Goal: Information Seeking & Learning: Learn about a topic

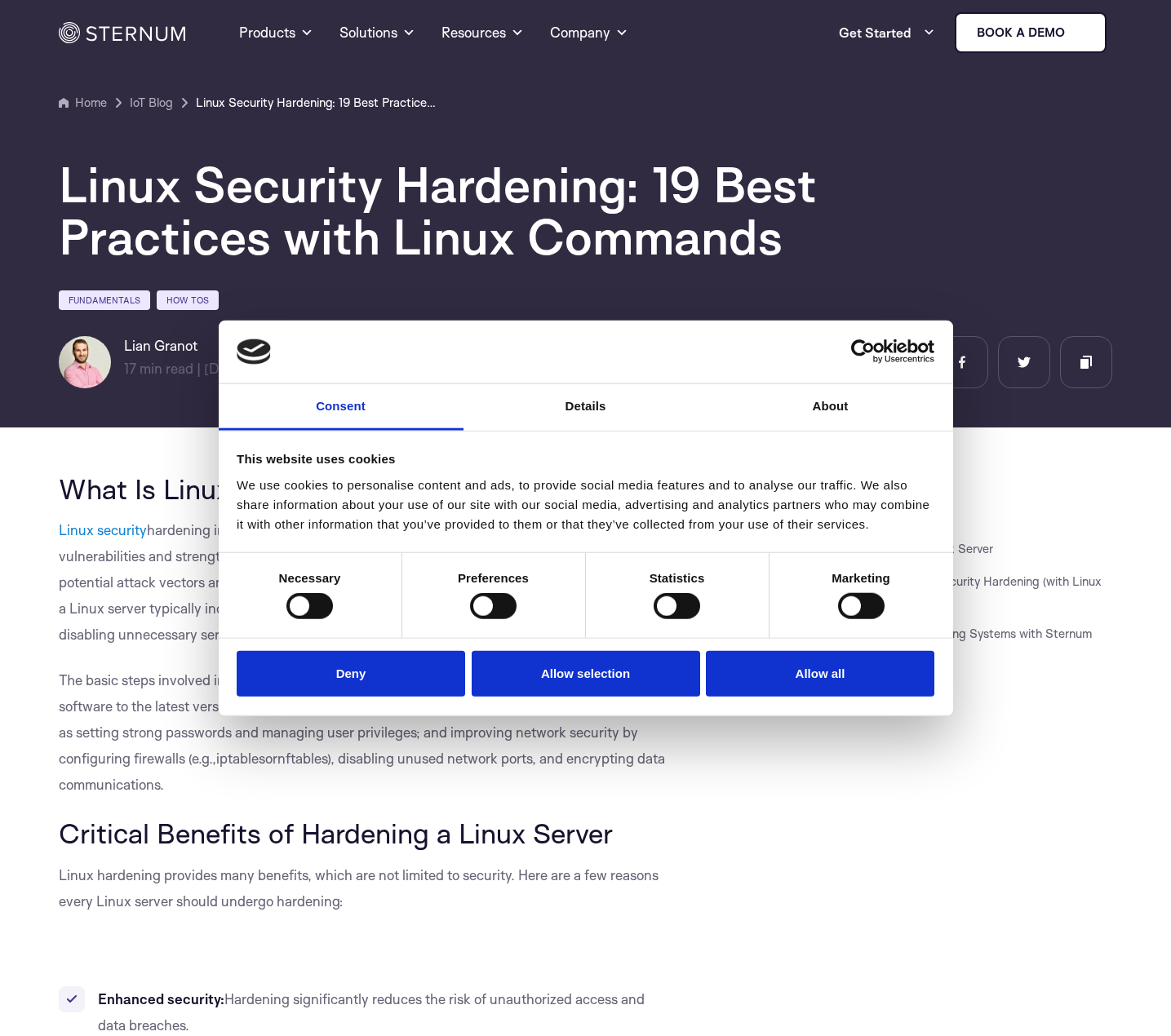
click at [719, 865] on div "JUMP TO SECTION What Is Linux Security Hardening? Critical Benefits of Hardenin…" at bounding box center [892, 752] width 439 height 559
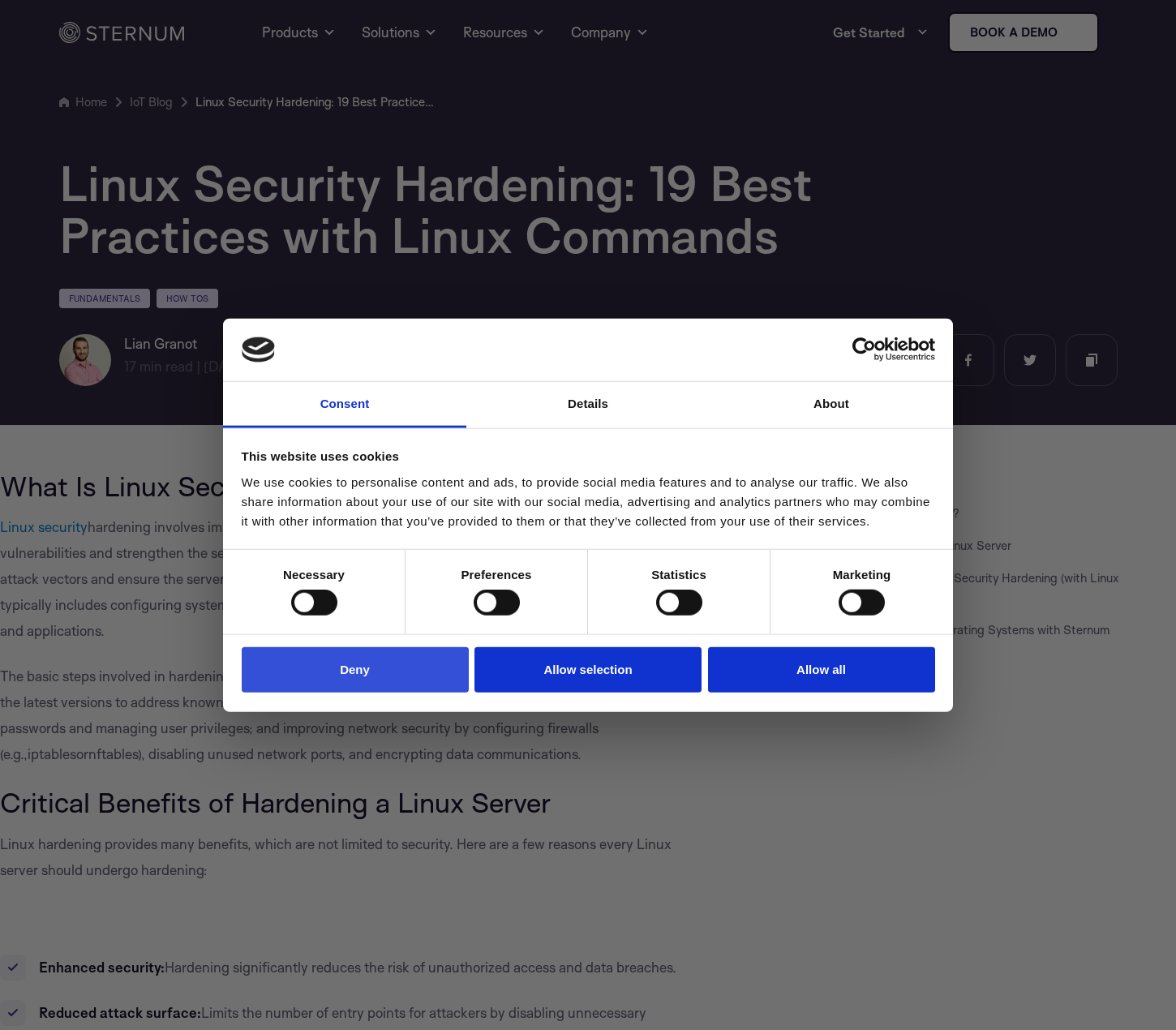
click at [445, 675] on button "Deny" at bounding box center [355, 669] width 227 height 46
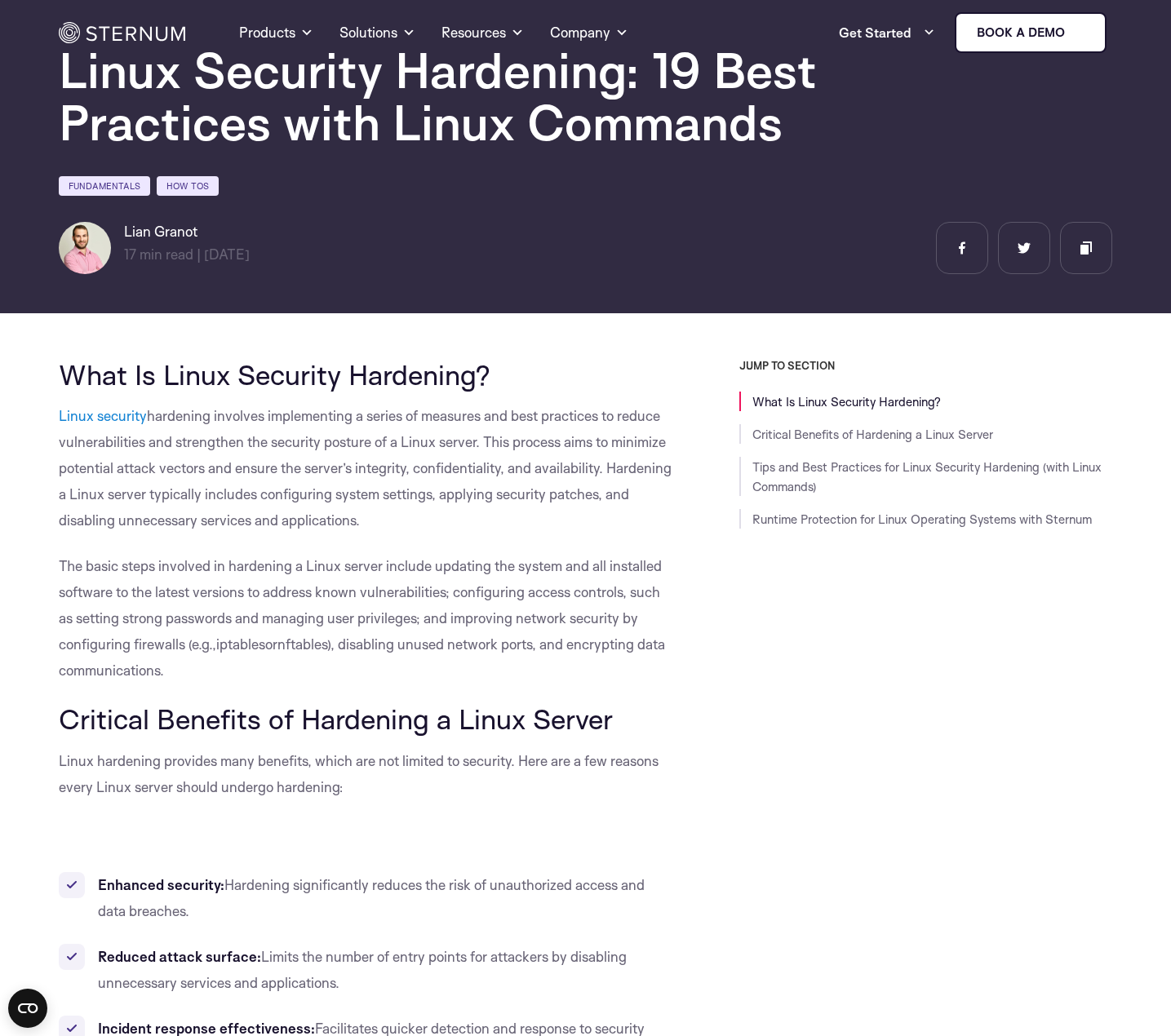
scroll to position [641, 0]
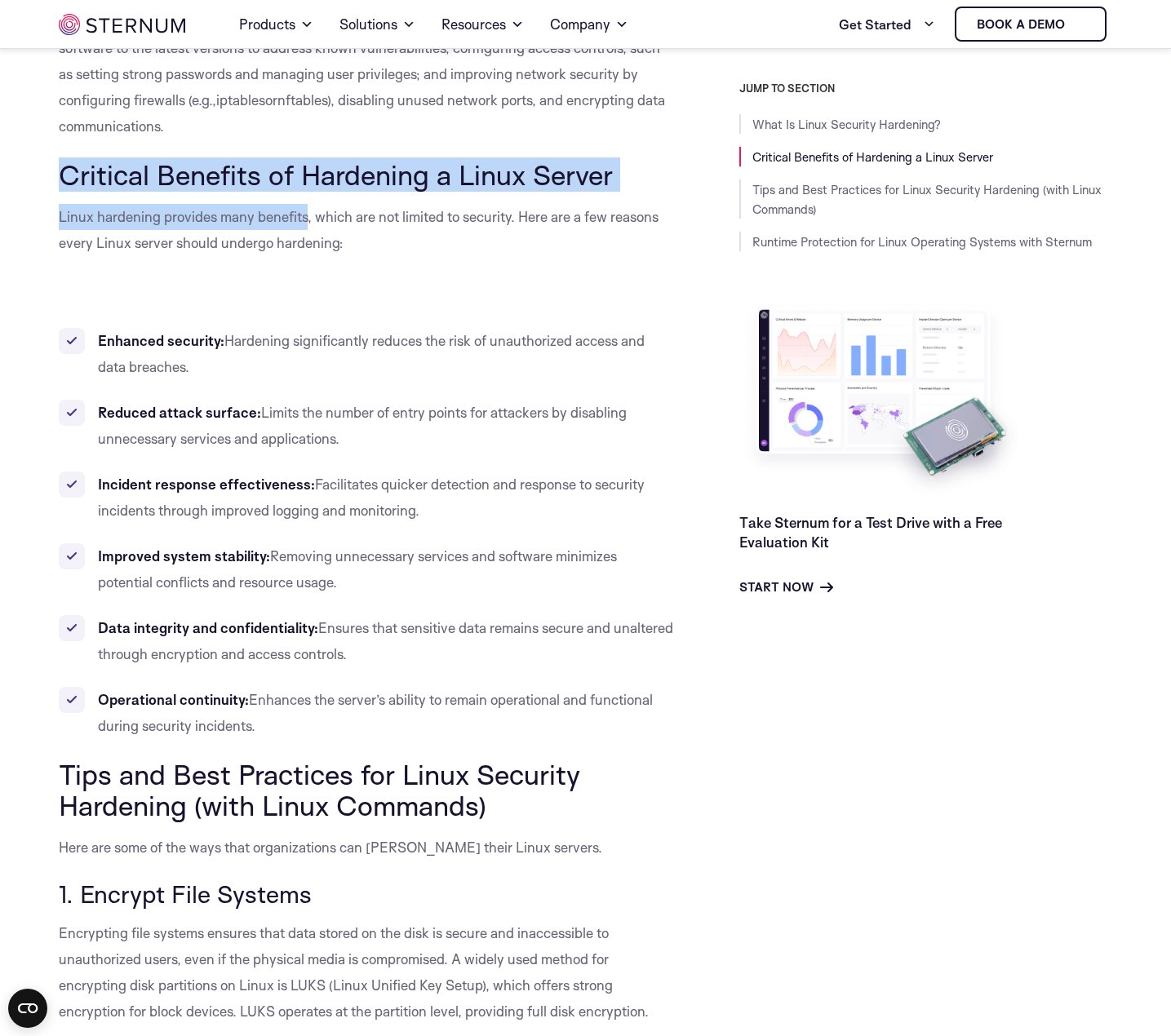
drag, startPoint x: 9, startPoint y: 148, endPoint x: 246, endPoint y: 200, distance: 242.6
click at [246, 204] on p "Linux hardening provides many benefits, which are not limited to security. Here…" at bounding box center [366, 230] width 615 height 52
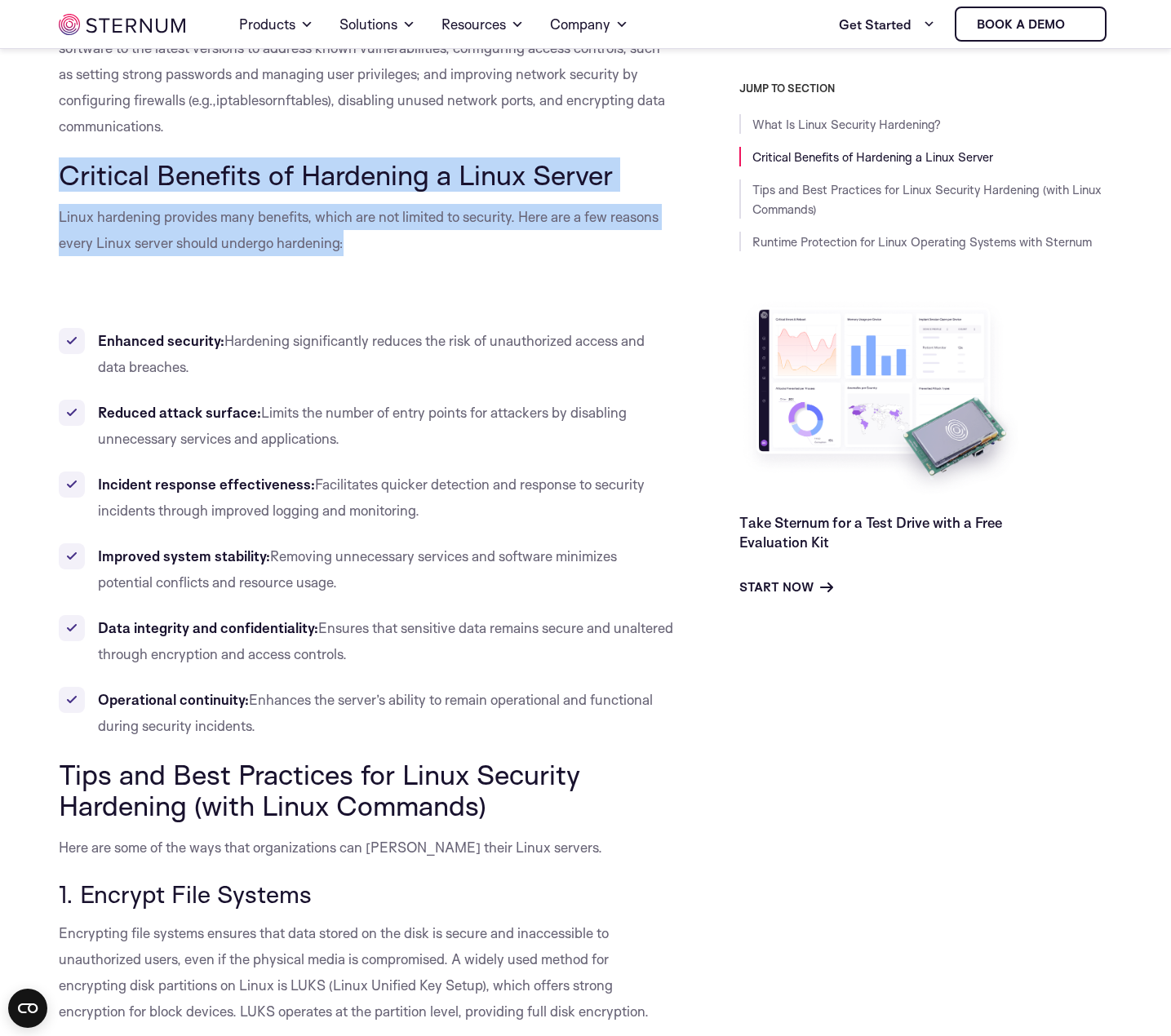
drag, startPoint x: 218, startPoint y: 217, endPoint x: 8, endPoint y: 151, distance: 220.1
click at [58, 157] on span "Critical Benefits of Hardening a Linux Server" at bounding box center [335, 174] width 554 height 34
drag, startPoint x: 9, startPoint y: 148, endPoint x: 331, endPoint y: 215, distance: 328.9
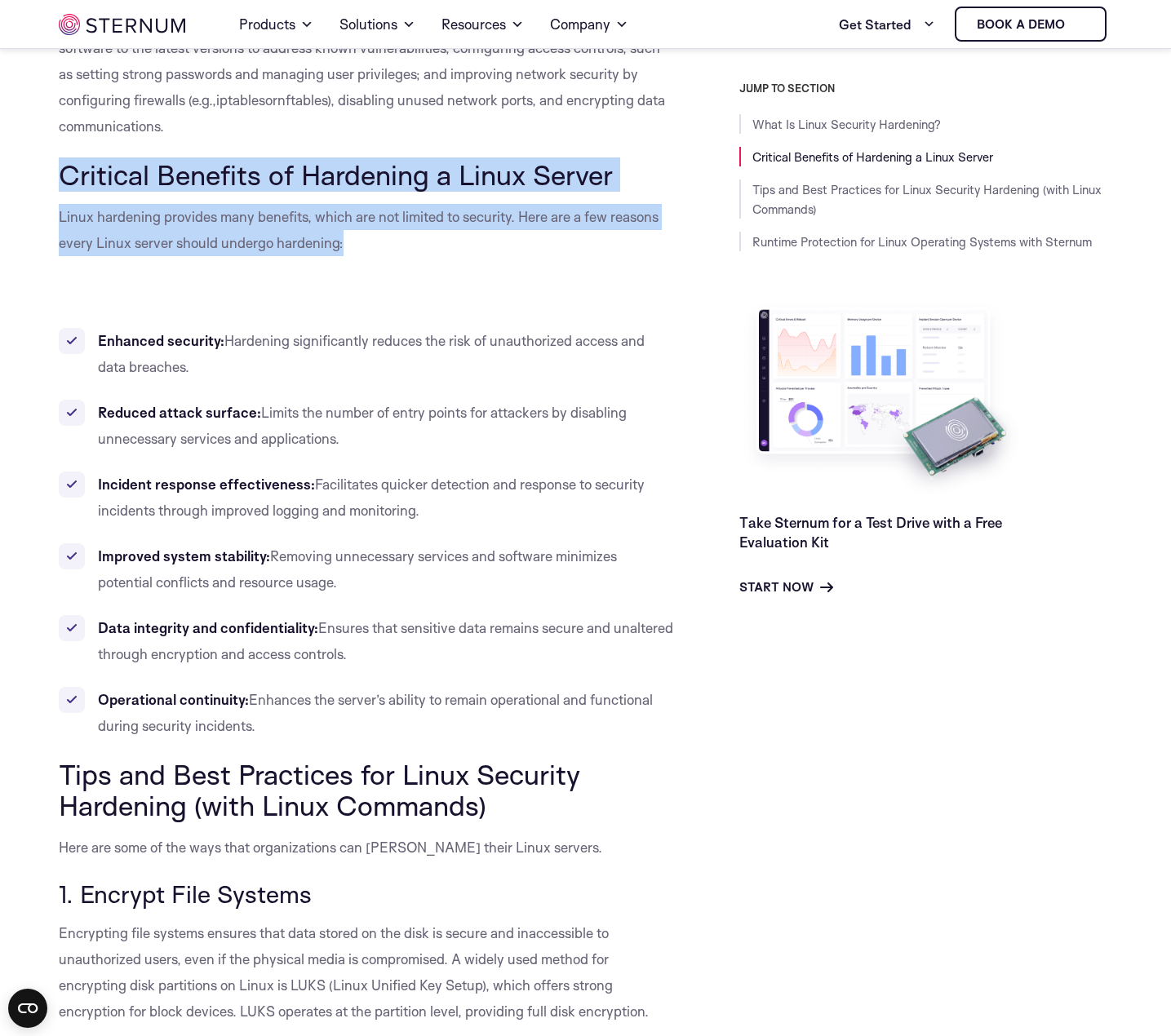
click at [331, 214] on p "Linux hardening provides many benefits, which are not limited to security. Here…" at bounding box center [366, 230] width 615 height 52
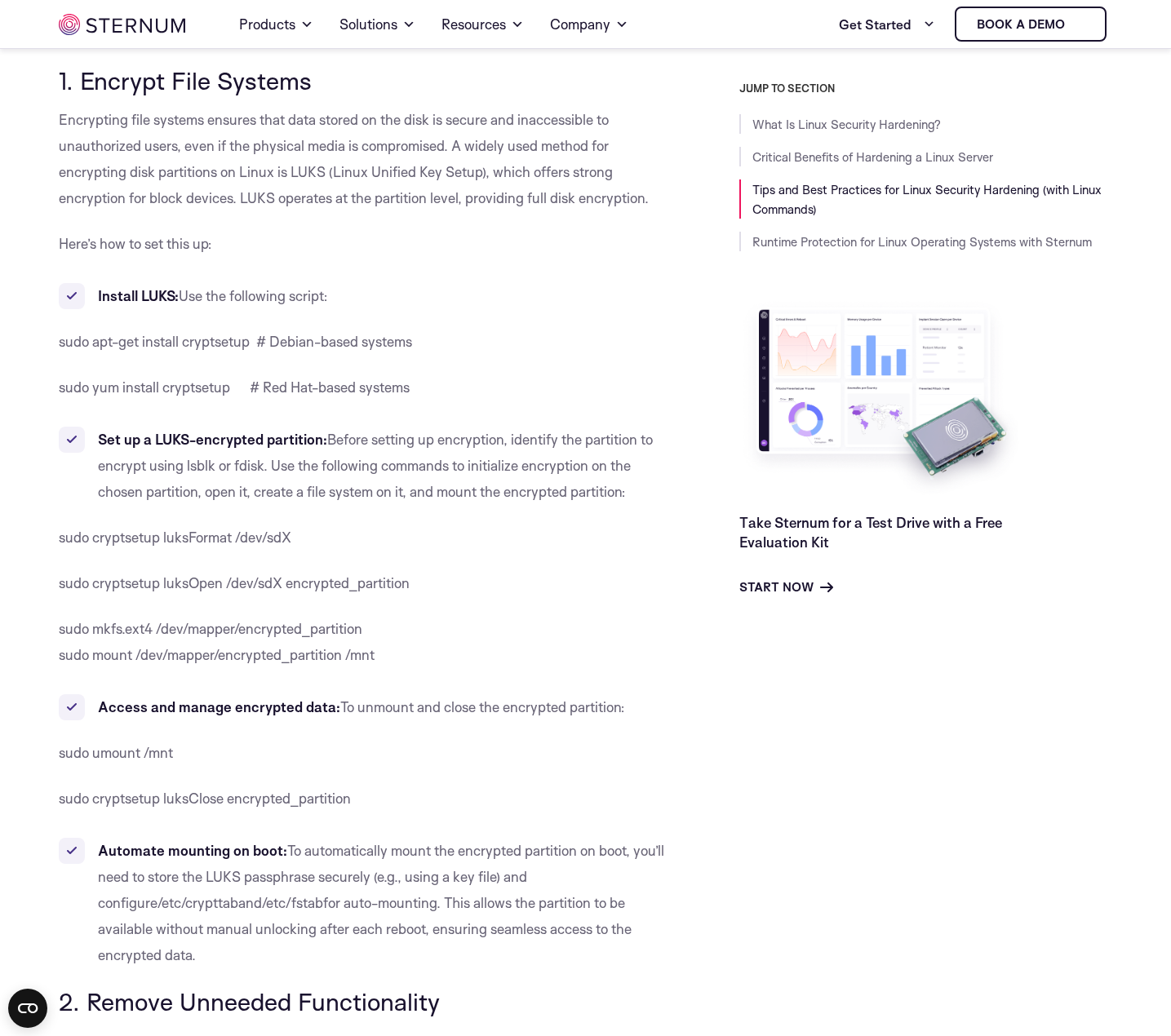
scroll to position [1457, 0]
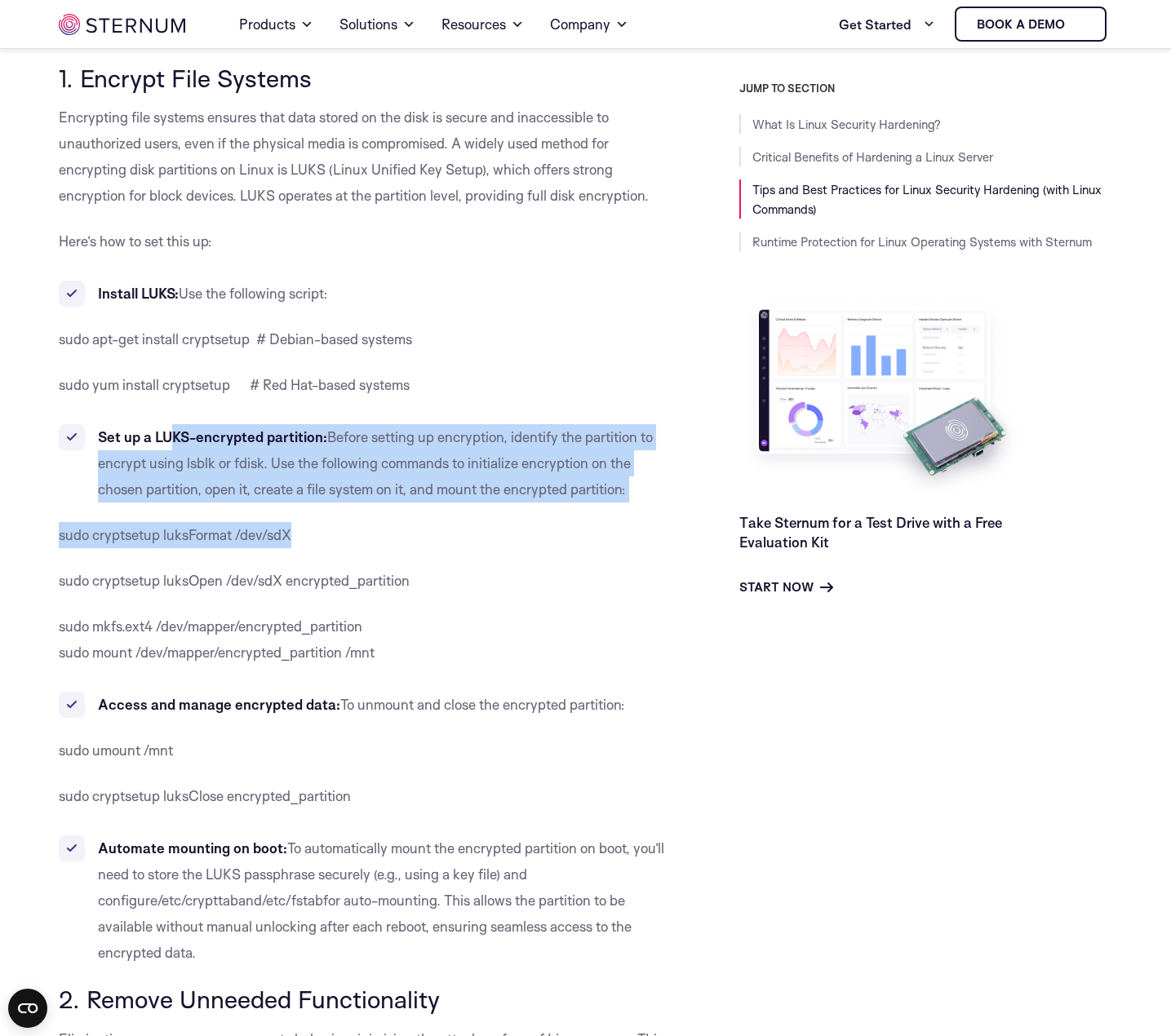
drag, startPoint x: 167, startPoint y: 412, endPoint x: 483, endPoint y: 518, distance: 333.3
click at [483, 522] on p "sudo cryptsetup luksFormat /dev/sdX" at bounding box center [366, 535] width 615 height 26
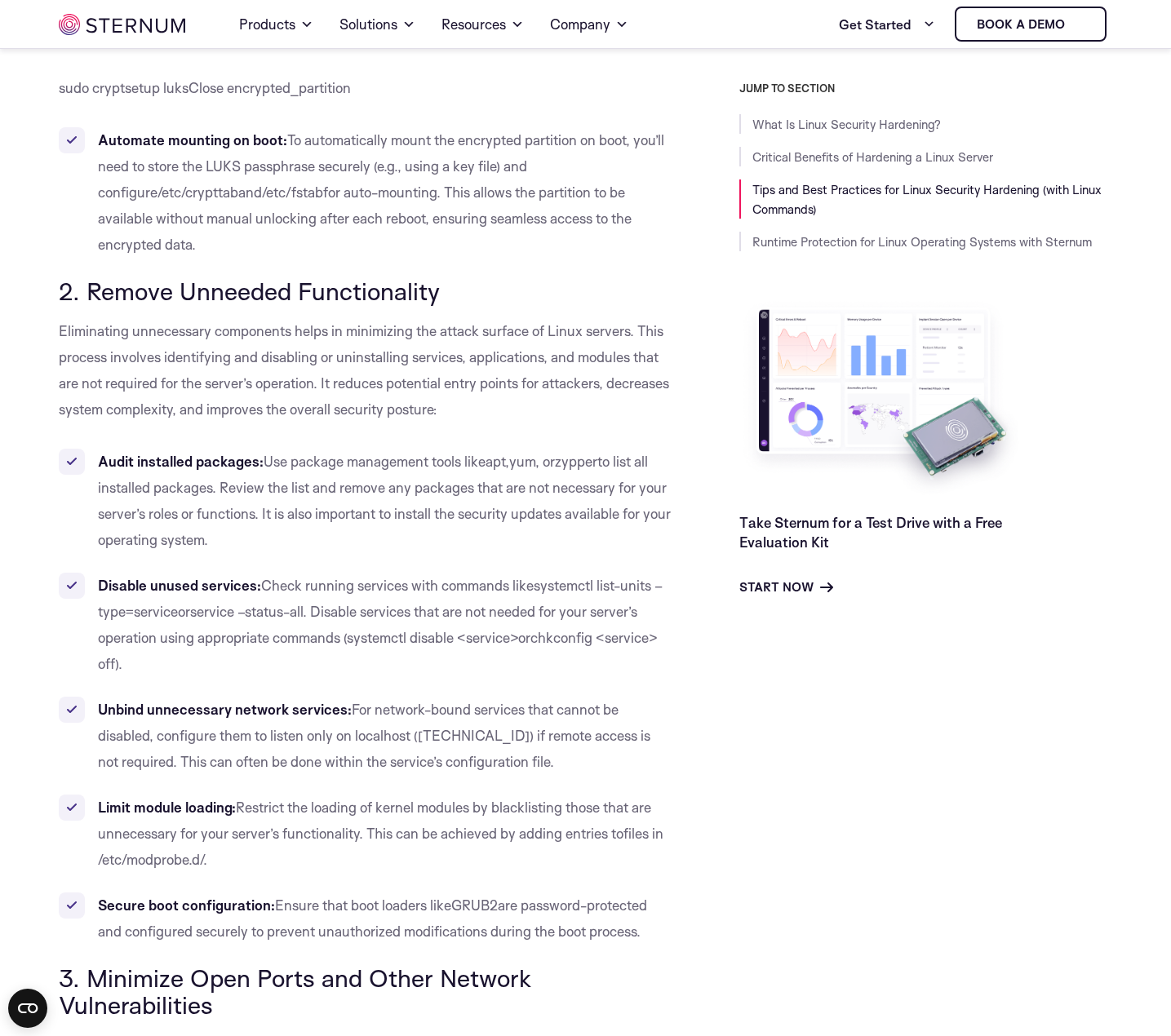
scroll to position [2190, 0]
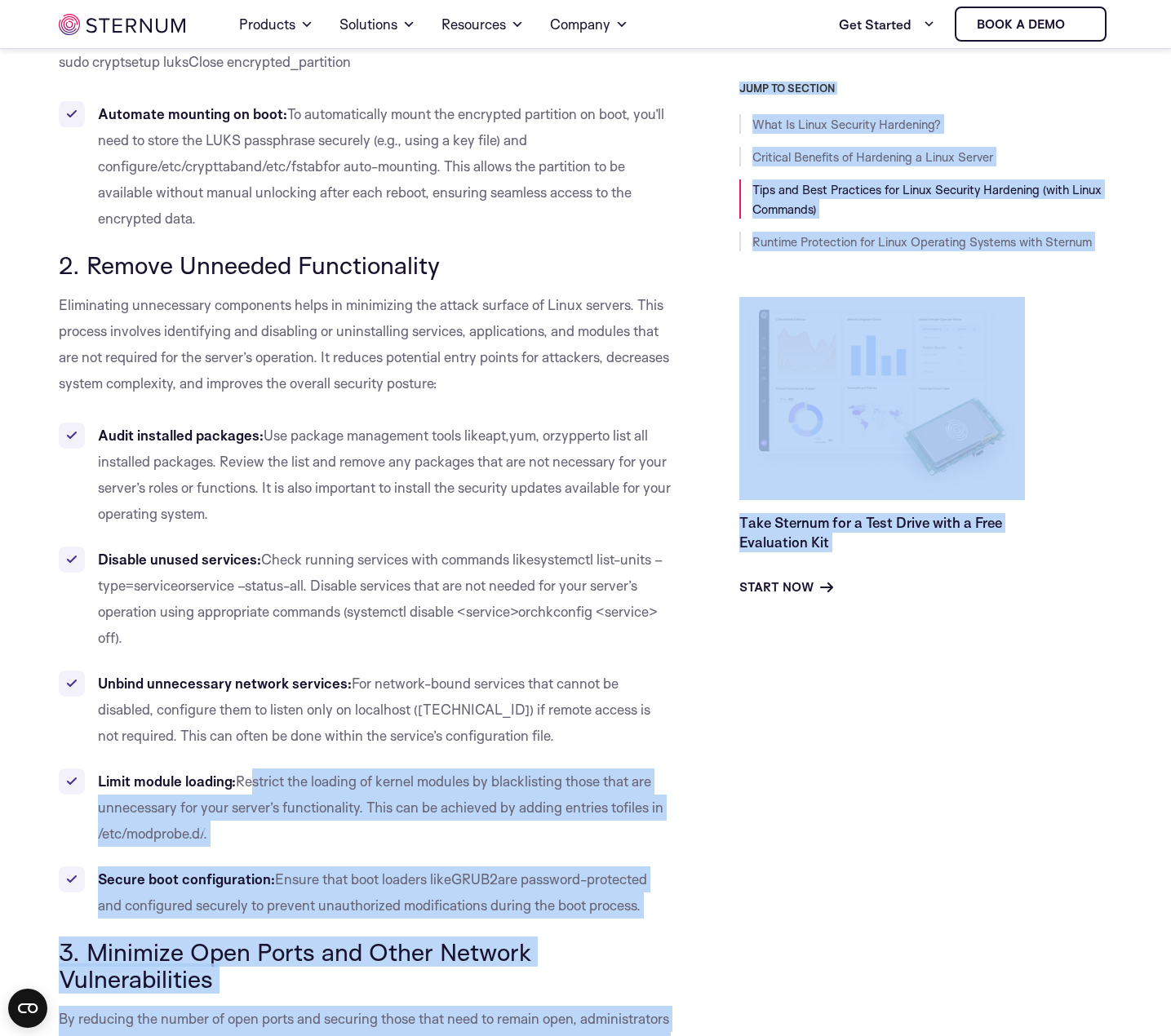
drag, startPoint x: 207, startPoint y: 677, endPoint x: 685, endPoint y: 718, distance: 479.8
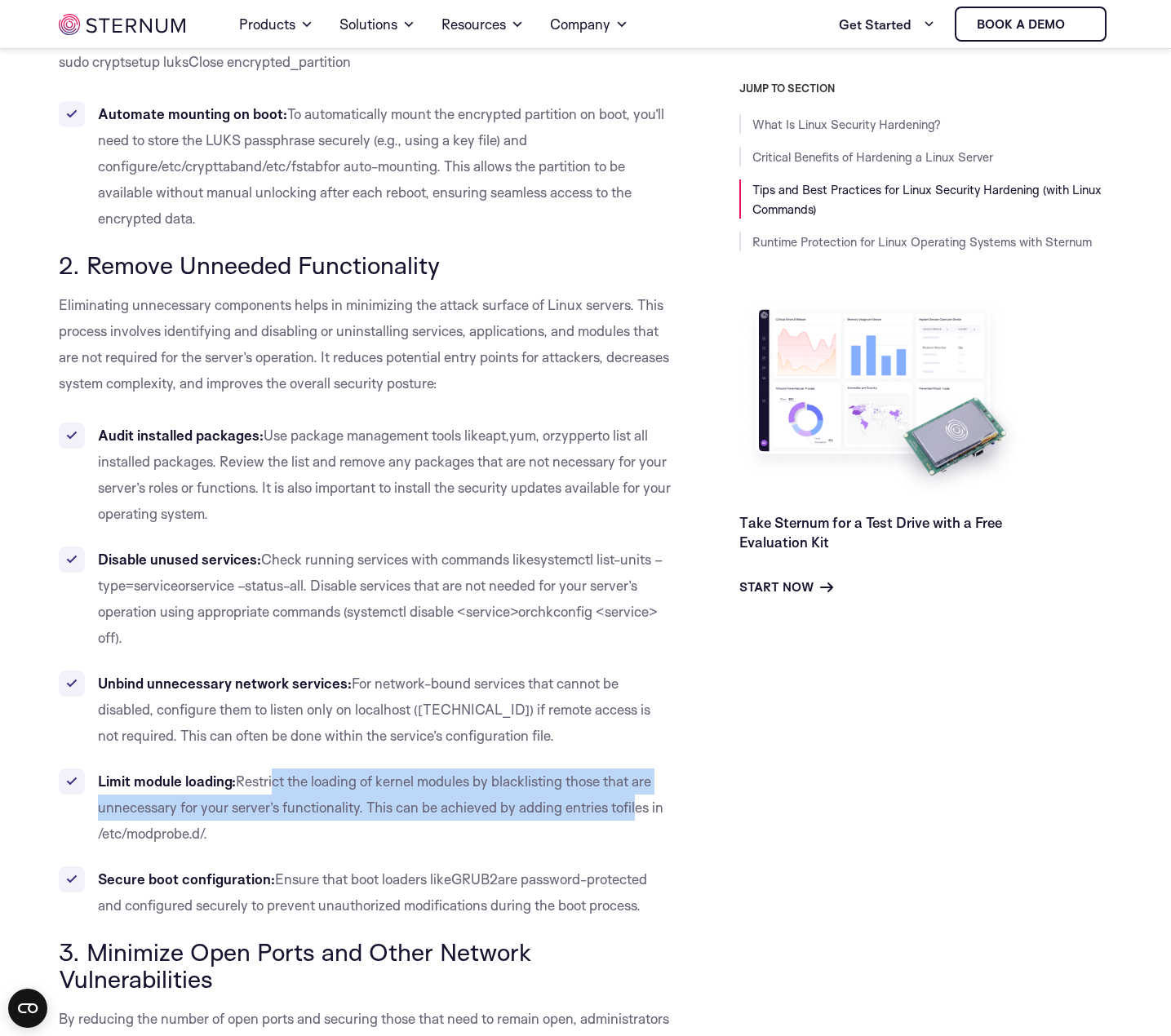
drag, startPoint x: 341, startPoint y: 683, endPoint x: 506, endPoint y: 700, distance: 165.9
click at [506, 768] on li "Limit module loading: Restrict the loading of kernel modules by blacklisting th…" at bounding box center [366, 807] width 615 height 78
click at [506, 798] on span "files in /etc/modprobe.d/" at bounding box center [380, 820] width 566 height 43
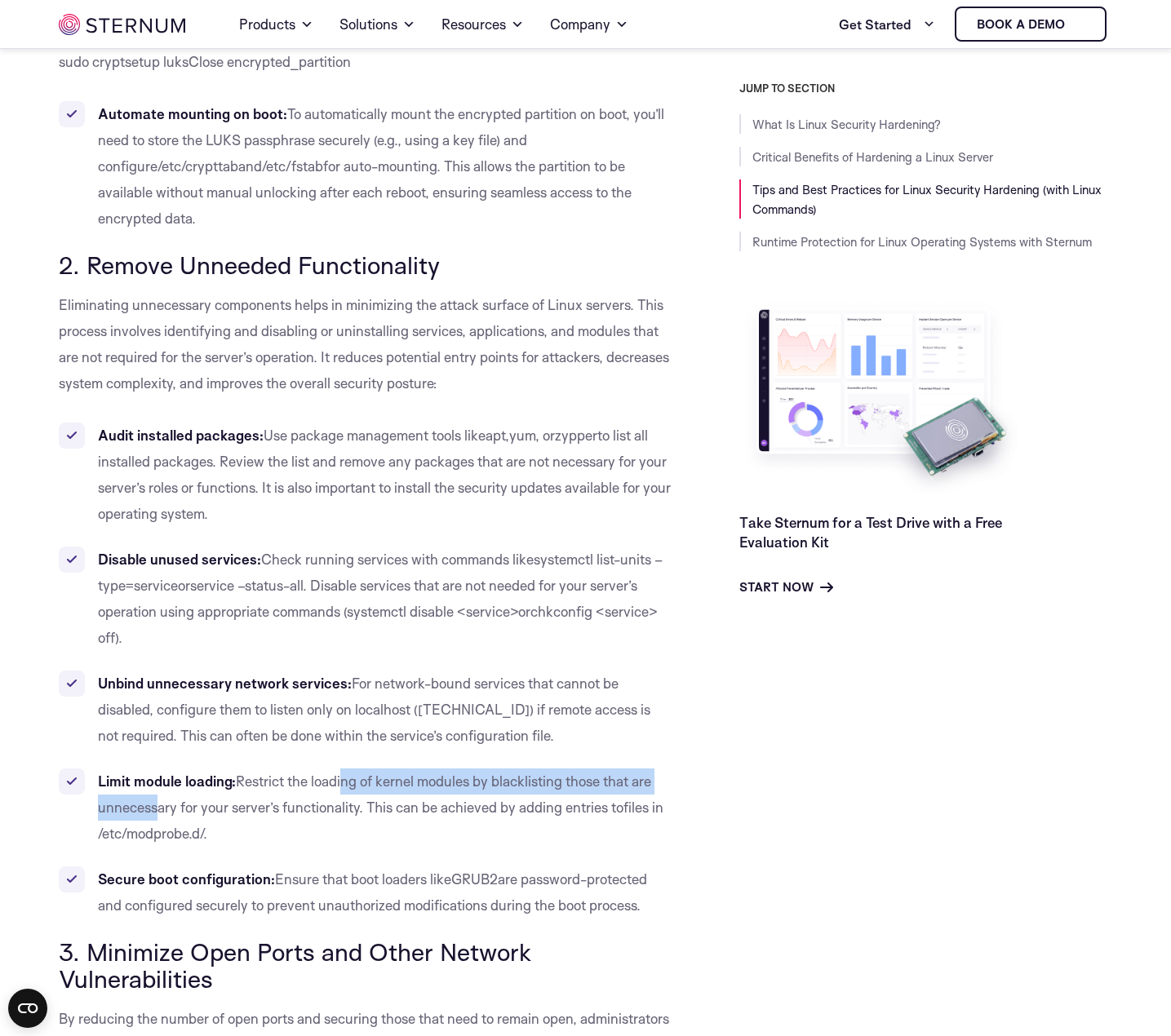
drag, startPoint x: 287, startPoint y: 660, endPoint x: 663, endPoint y: 688, distance: 377.0
click at [663, 688] on ul "Audit installed packages: Use package management tools like apt , yum , or zypp…" at bounding box center [366, 670] width 615 height 496
click at [663, 768] on li "Limit module loading: Restrict the loading of kernel modules by blacklisting th…" at bounding box center [366, 807] width 615 height 78
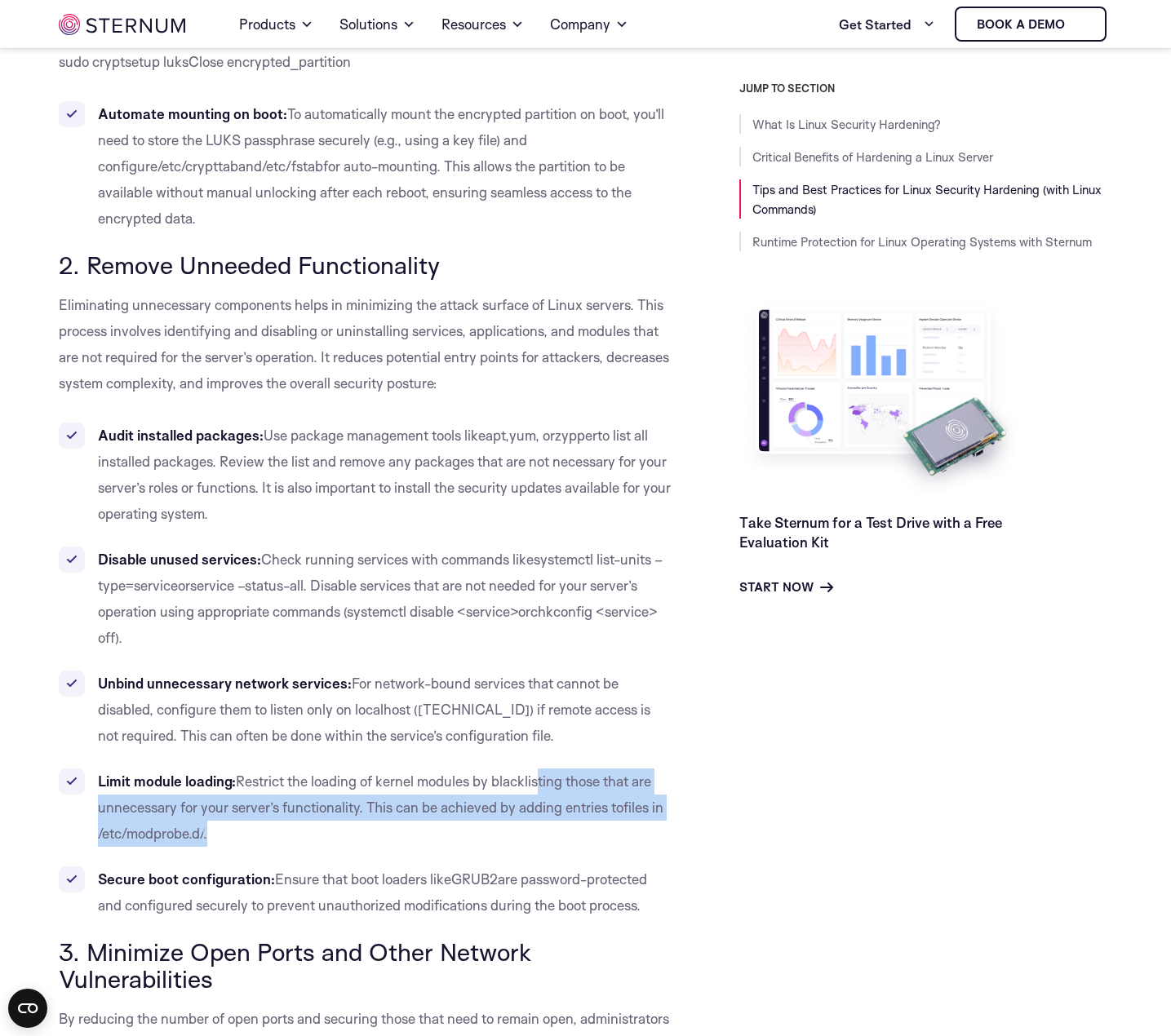
drag, startPoint x: 666, startPoint y: 703, endPoint x: 451, endPoint y: 661, distance: 219.1
click at [468, 768] on li "Limit module loading: Restrict the loading of kernel modules by blacklisting th…" at bounding box center [366, 807] width 615 height 78
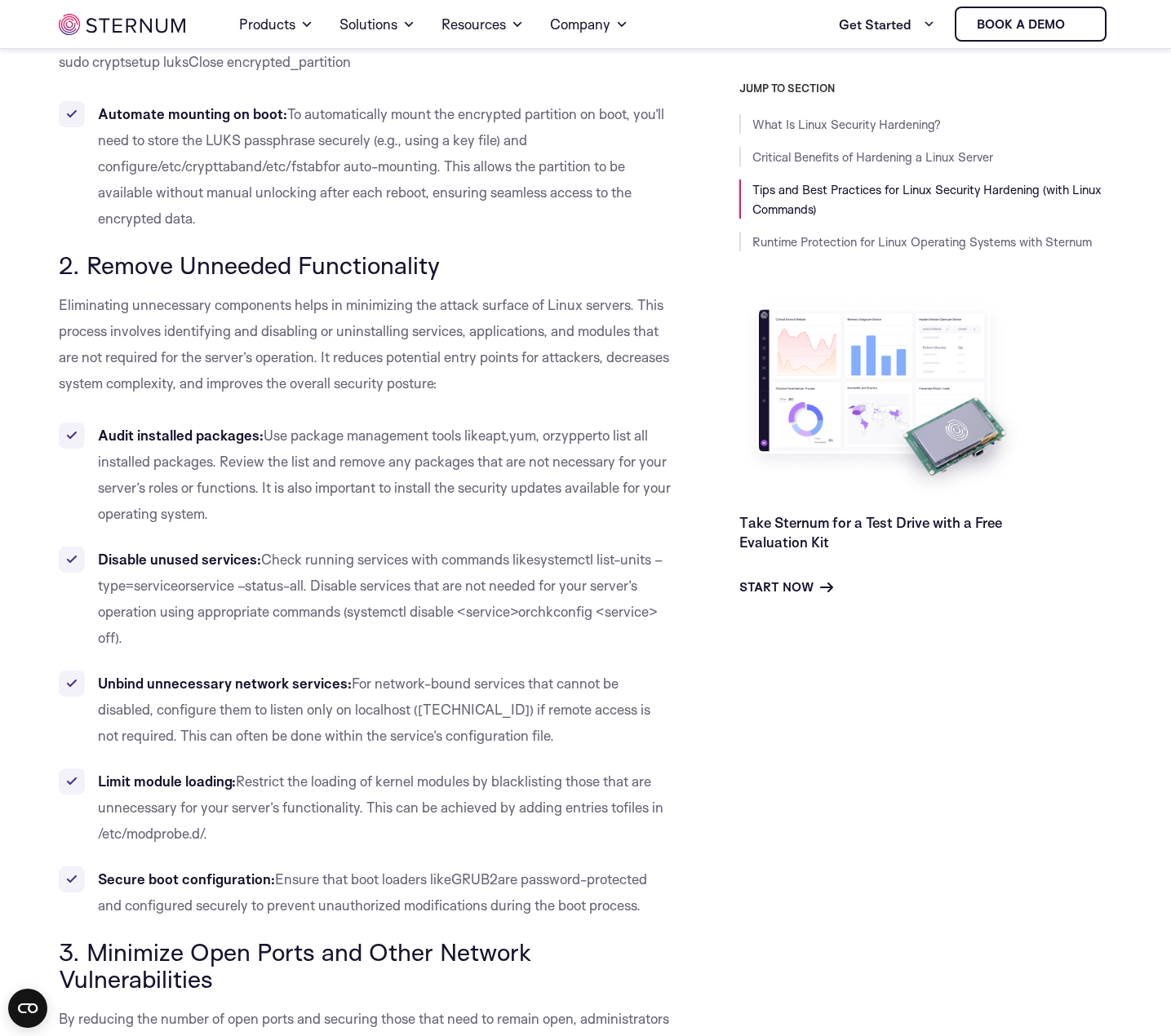
click at [451, 661] on ul "Audit installed packages: Use package management tools like apt , yum , or zypp…" at bounding box center [366, 670] width 615 height 496
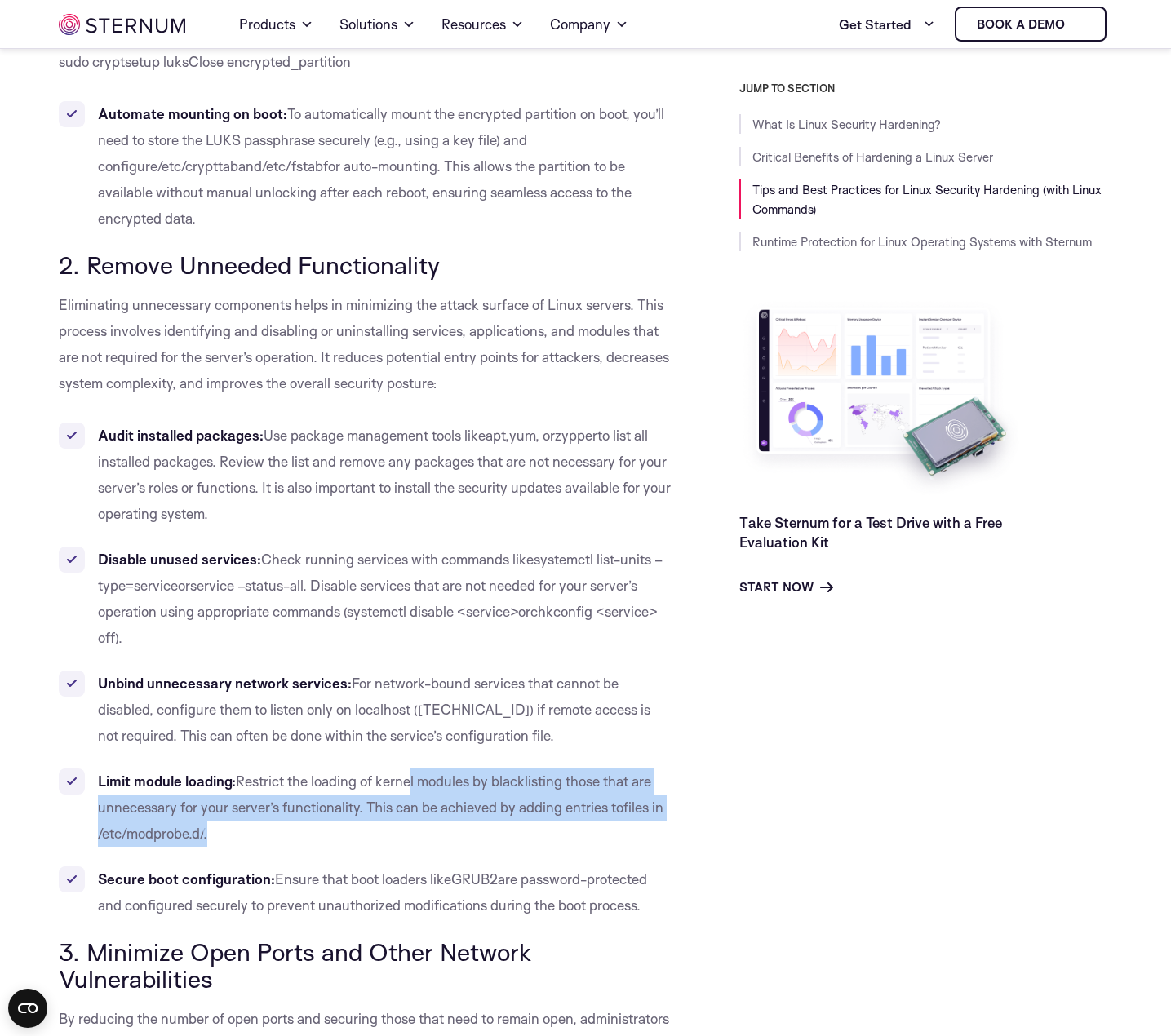
drag, startPoint x: 417, startPoint y: 672, endPoint x: 669, endPoint y: 712, distance: 255.2
click at [669, 712] on ul "Audit installed packages: Use package management tools like apt , yum , or zypp…" at bounding box center [366, 670] width 615 height 496
click at [669, 768] on li "Limit module loading: Restrict the loading of kernel modules by blacklisting th…" at bounding box center [366, 807] width 615 height 78
drag, startPoint x: 308, startPoint y: 677, endPoint x: 625, endPoint y: 696, distance: 317.6
click at [624, 768] on li "Limit module loading: Restrict the loading of kernel modules by blacklisting th…" at bounding box center [366, 807] width 615 height 78
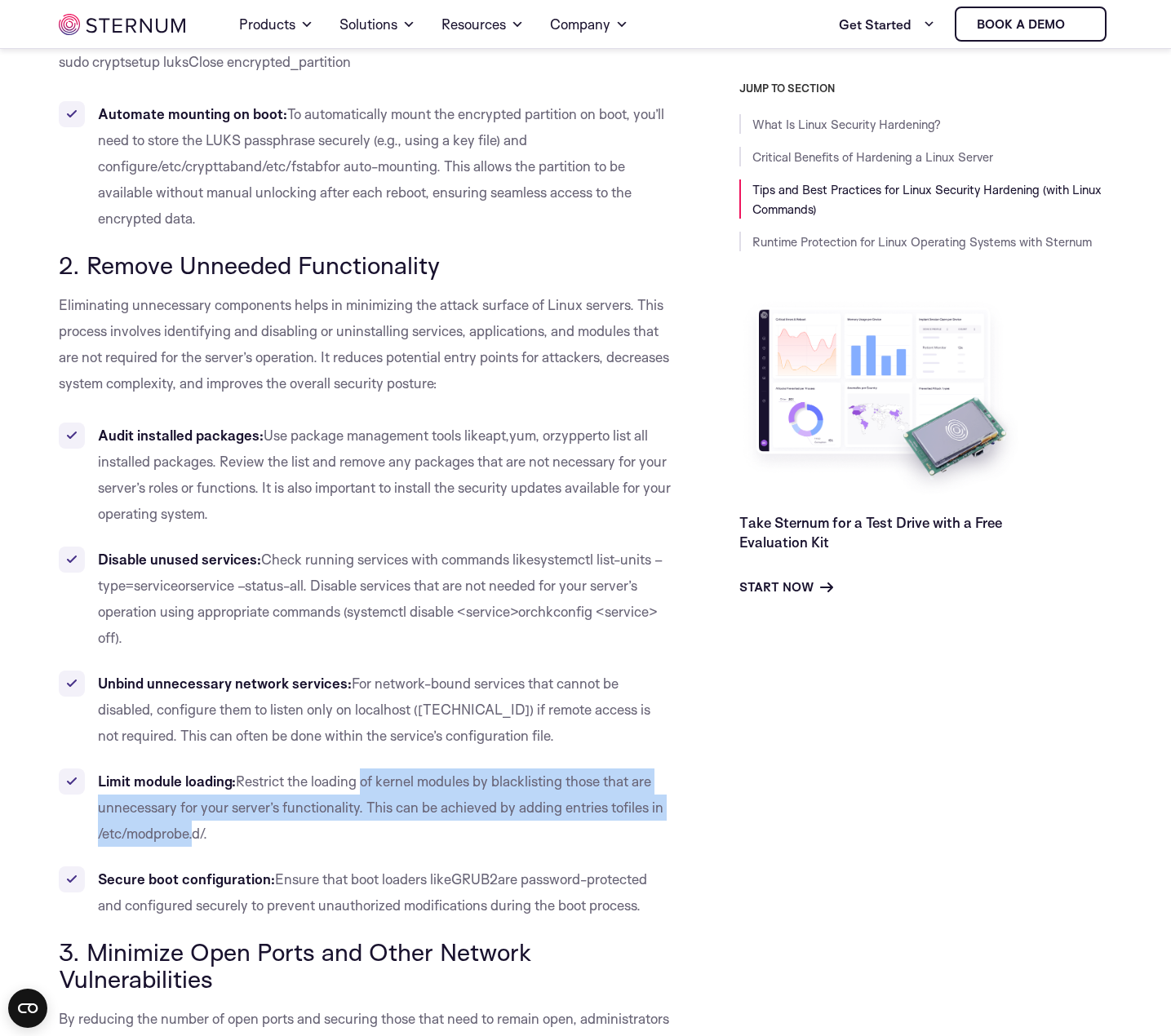
click at [625, 798] on span "files in /etc/modprobe.d/" at bounding box center [380, 820] width 566 height 43
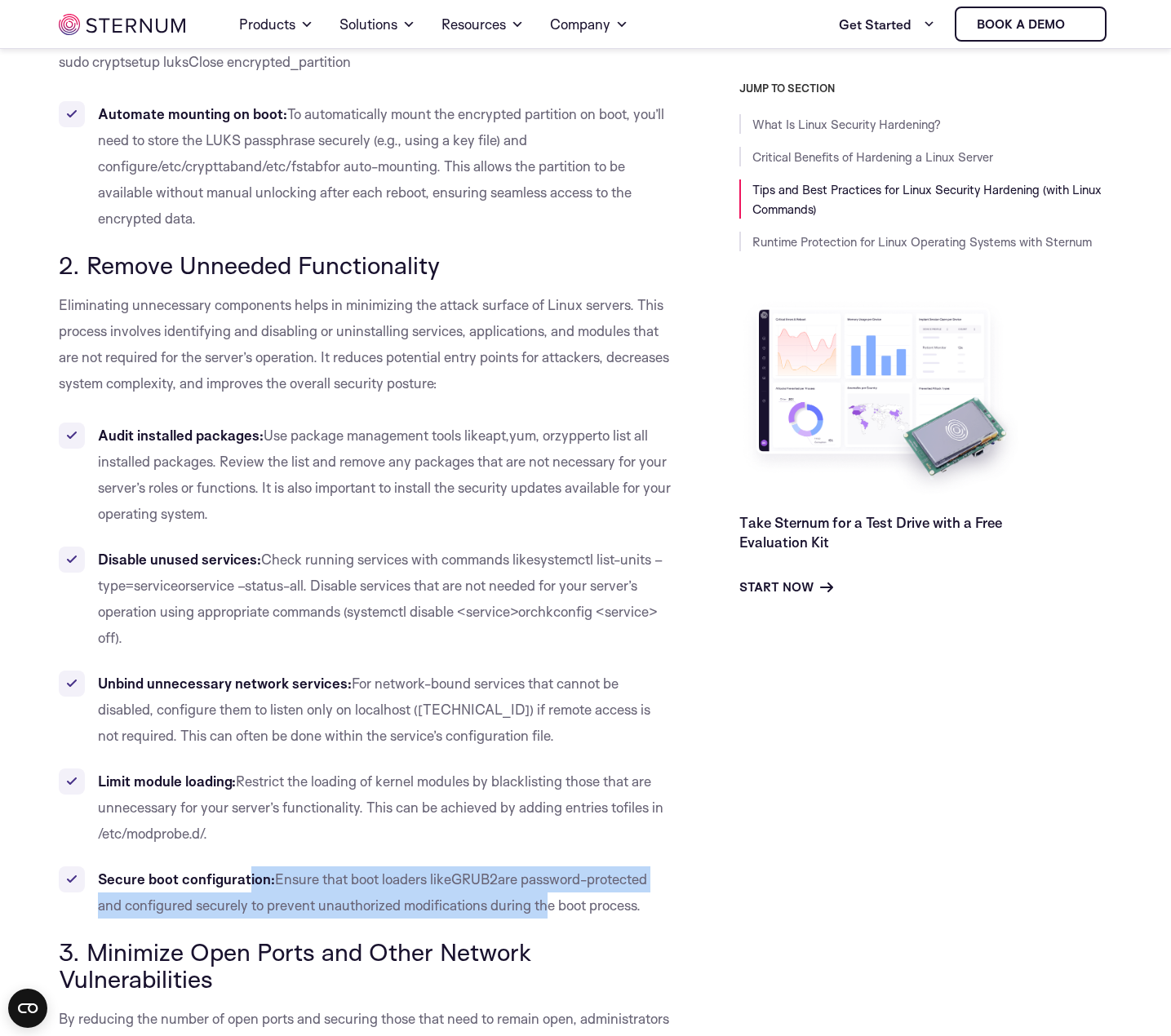
drag, startPoint x: 188, startPoint y: 751, endPoint x: 464, endPoint y: 762, distance: 276.2
click at [464, 866] on li "Secure boot configuration: Ensure that boot loaders like GRUB2 are password-pro…" at bounding box center [366, 892] width 615 height 52
drag, startPoint x: 594, startPoint y: 770, endPoint x: 224, endPoint y: 736, distance: 371.6
click at [224, 866] on li "Secure boot configuration: Ensure that boot loaders like GRUB2 are password-pro…" at bounding box center [366, 892] width 615 height 52
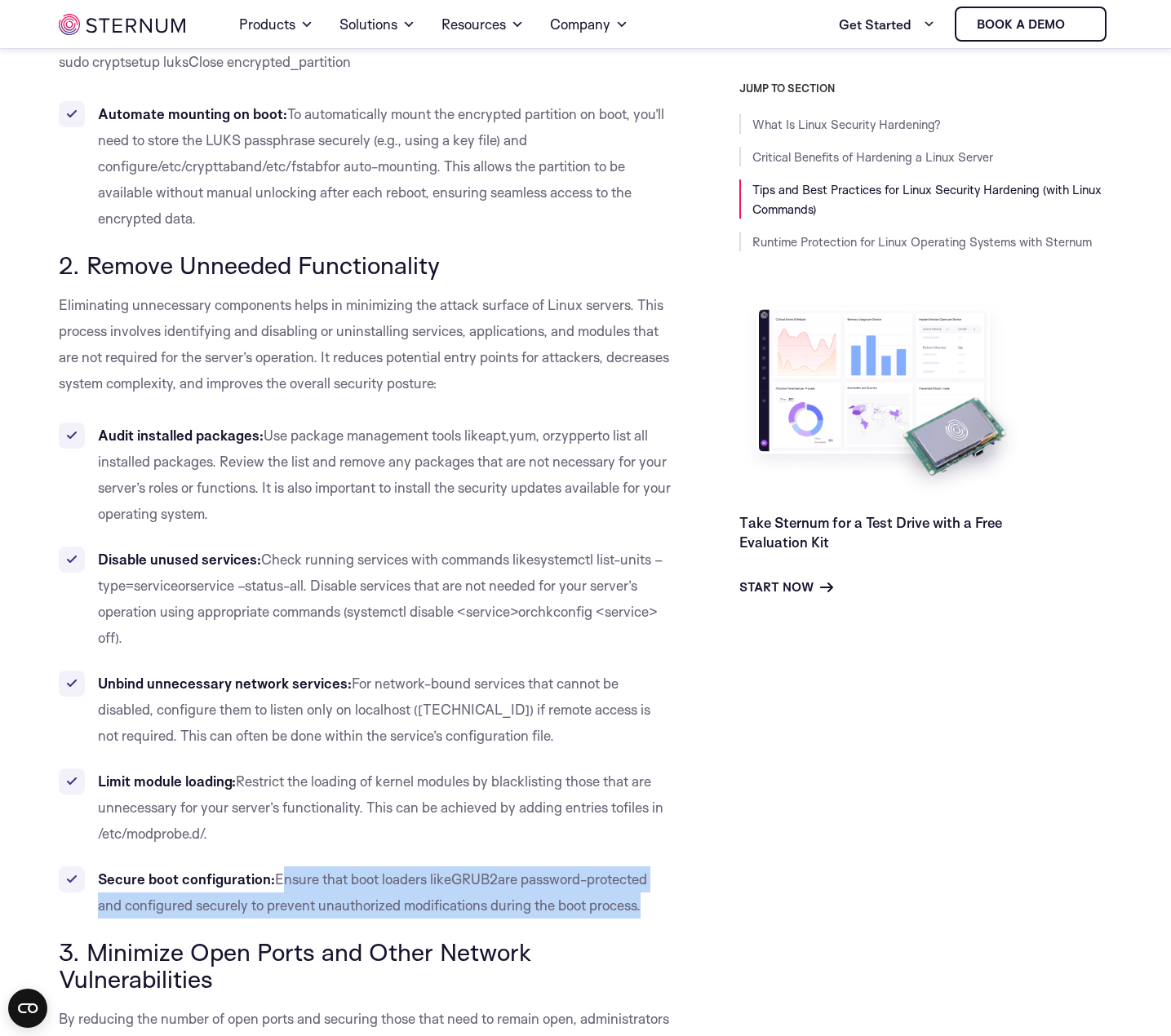
click at [224, 866] on li "Secure boot configuration: Ensure that boot loaders like GRUB2 are password-pro…" at bounding box center [366, 892] width 615 height 52
drag, startPoint x: 79, startPoint y: 745, endPoint x: 552, endPoint y: 772, distance: 473.8
click at [511, 866] on li "Secure boot configuration: Ensure that boot loaders like GRUB2 are password-pro…" at bounding box center [366, 892] width 615 height 52
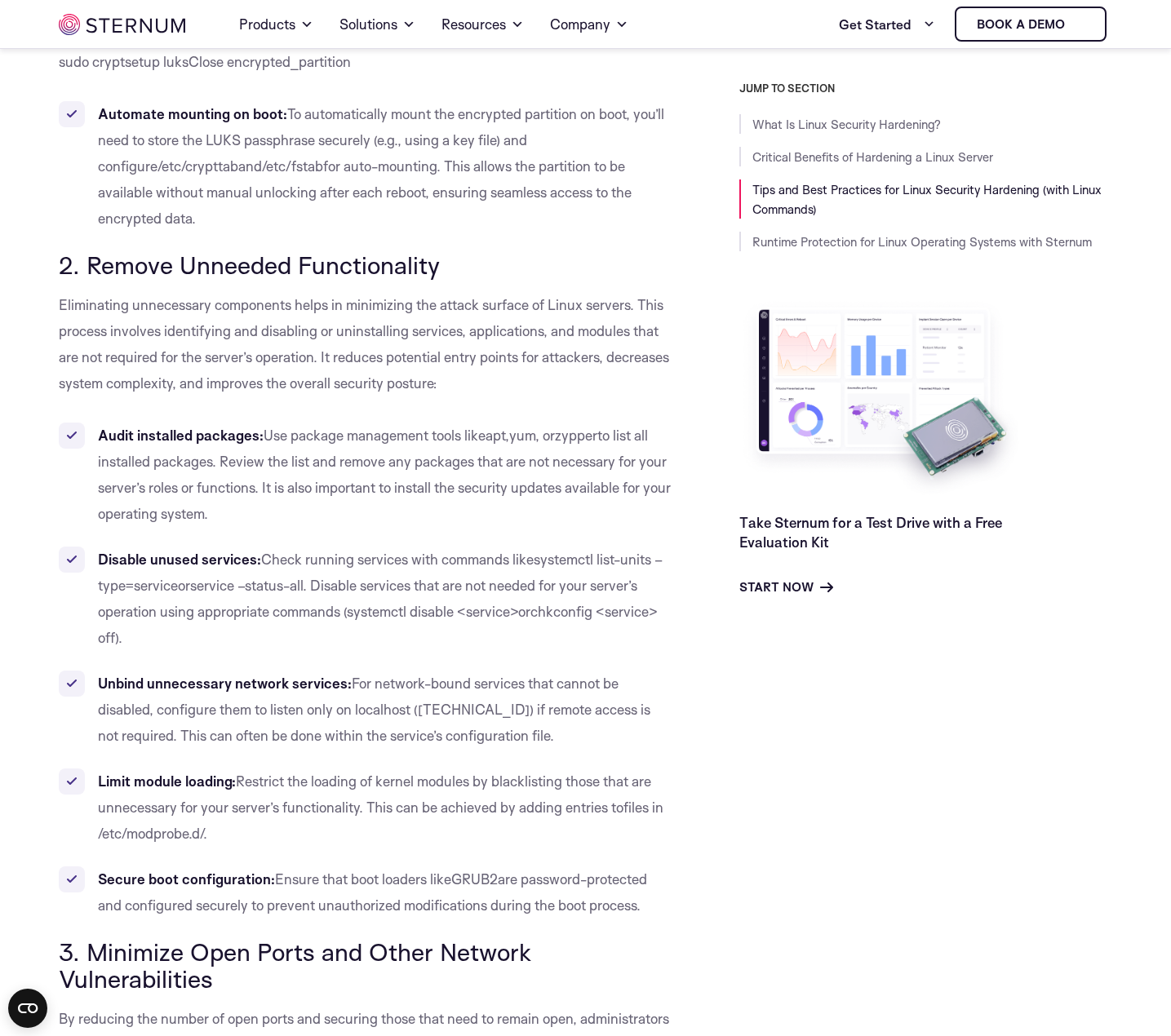
click at [552, 870] on span "are password-protected and configured securely to prevent unauthorized modifica…" at bounding box center [373, 892] width 549 height 43
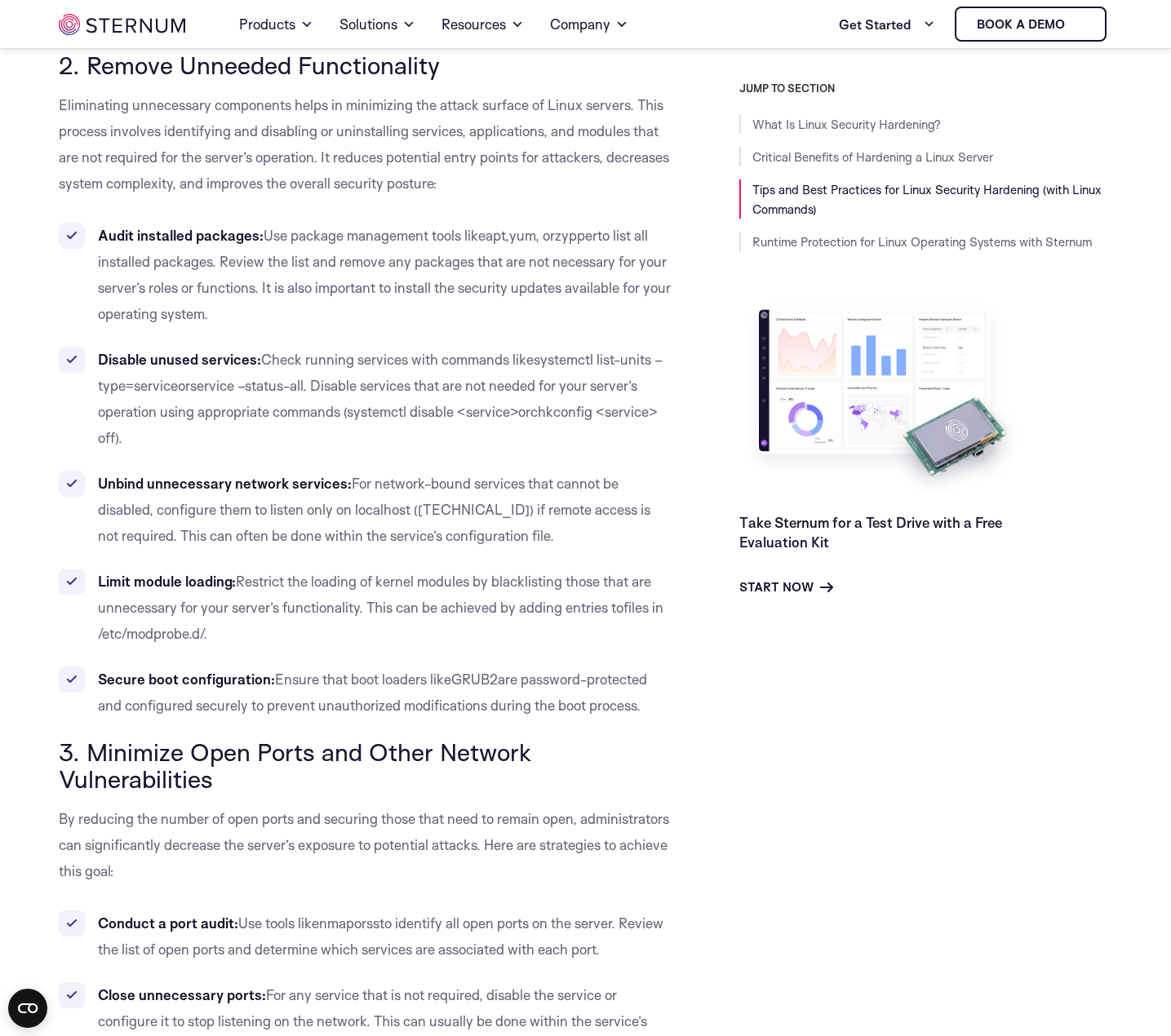
scroll to position [2517, 0]
